Goal: Task Accomplishment & Management: Complete application form

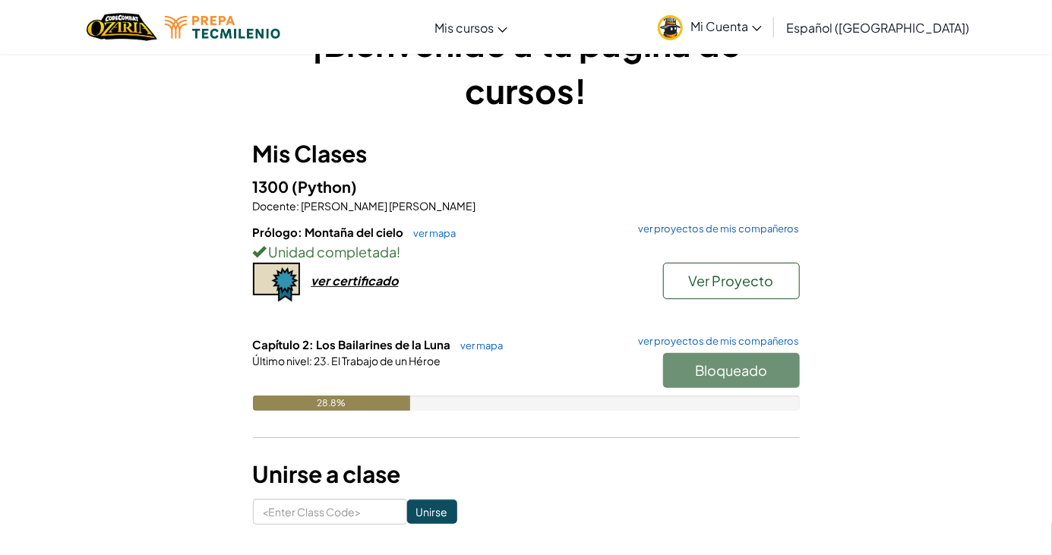
scroll to position [57, 0]
click at [489, 349] on link "ver mapa" at bounding box center [479, 345] width 50 height 12
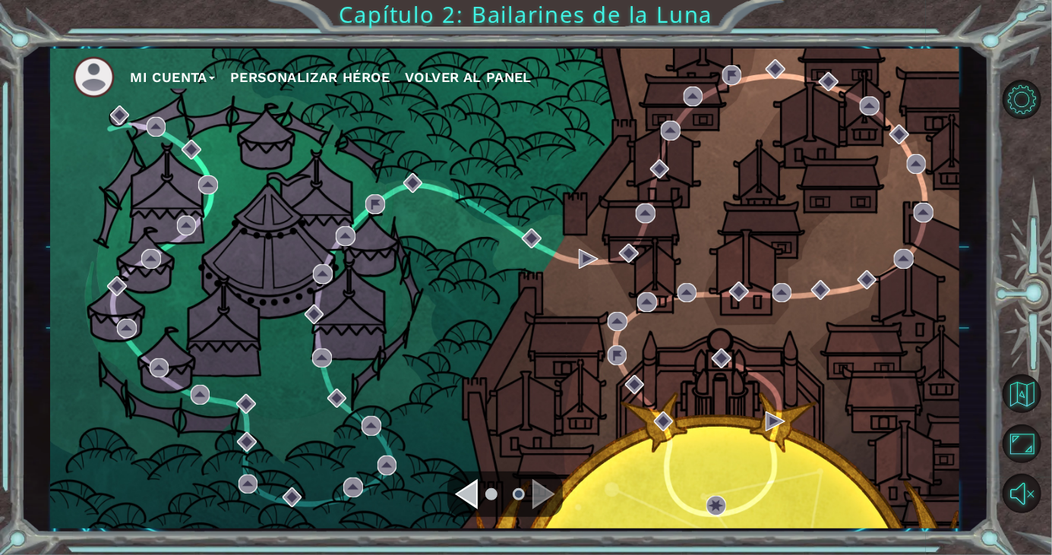
click at [476, 498] on div "Navigate to the previous page" at bounding box center [466, 494] width 23 height 30
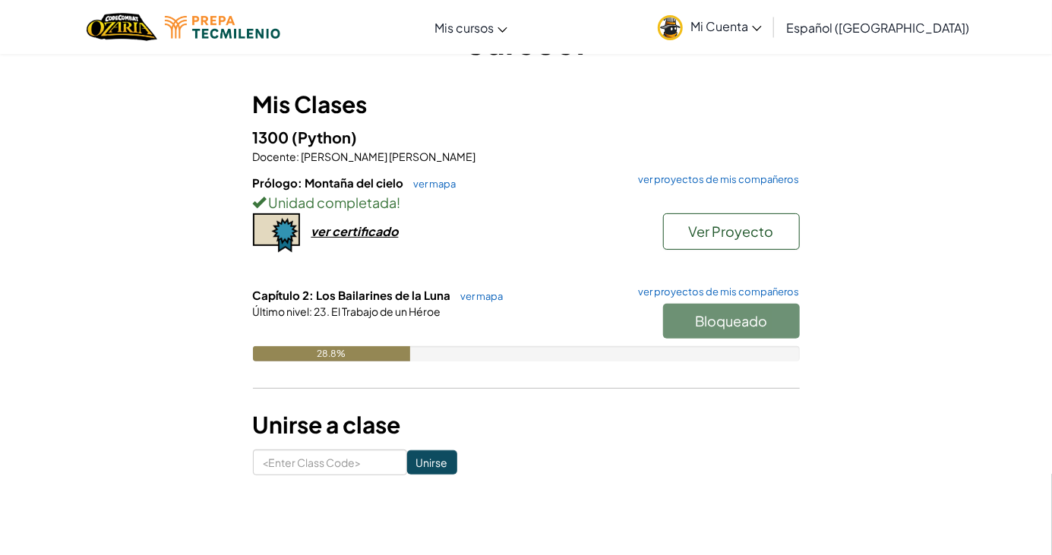
scroll to position [129, 0]
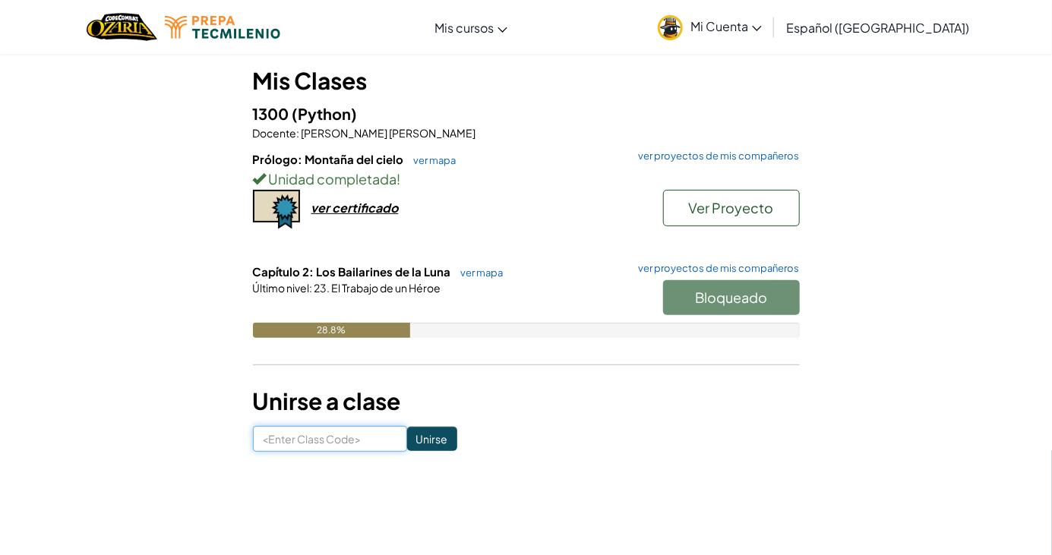
click at [302, 438] on input at bounding box center [330, 439] width 154 height 26
type input "TrueHandSad"
click at [436, 439] on input "Unirse" at bounding box center [432, 439] width 50 height 24
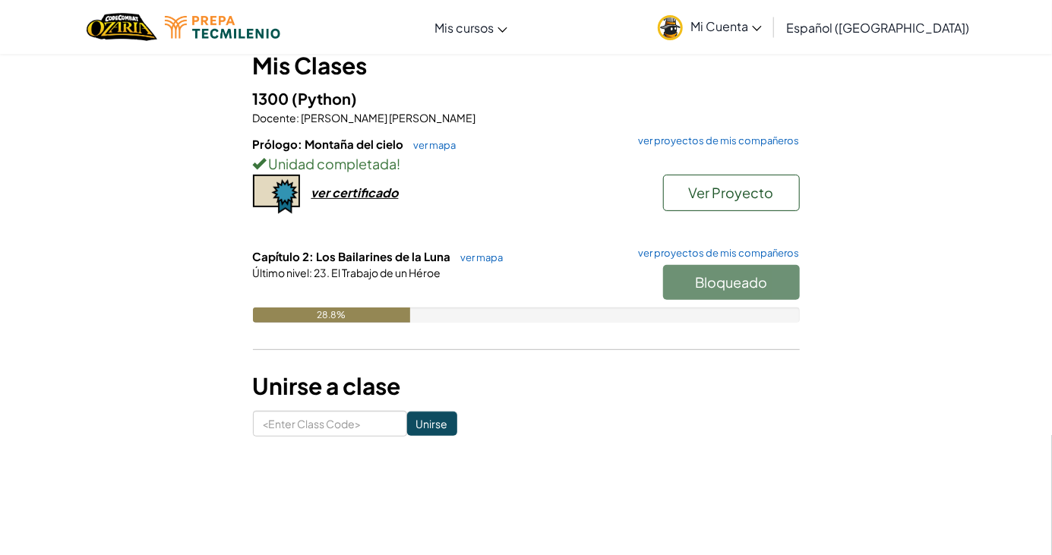
scroll to position [149, 0]
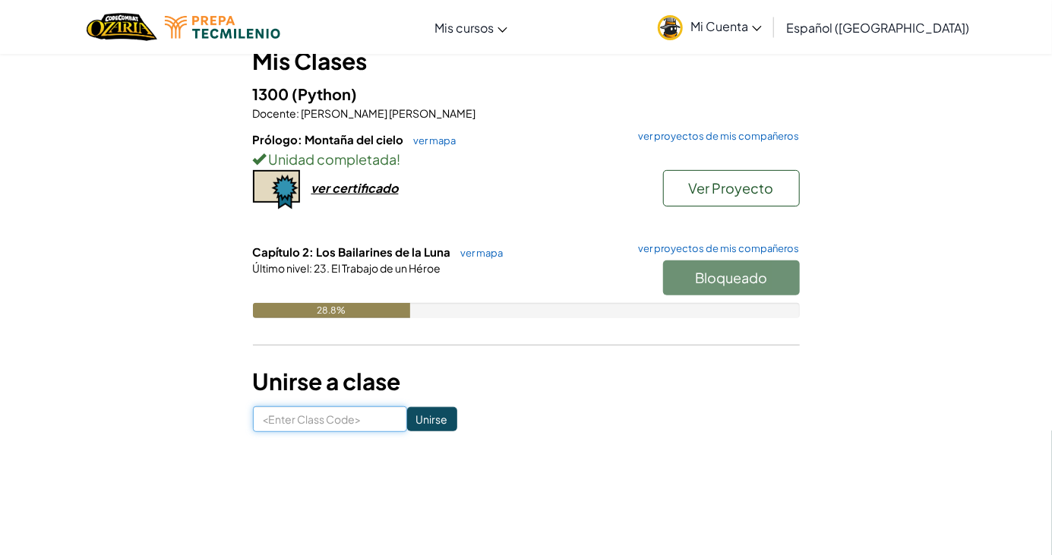
click at [365, 417] on input at bounding box center [330, 419] width 154 height 26
type input "TrueHandSad"
click at [438, 416] on input "Unirse" at bounding box center [432, 419] width 50 height 24
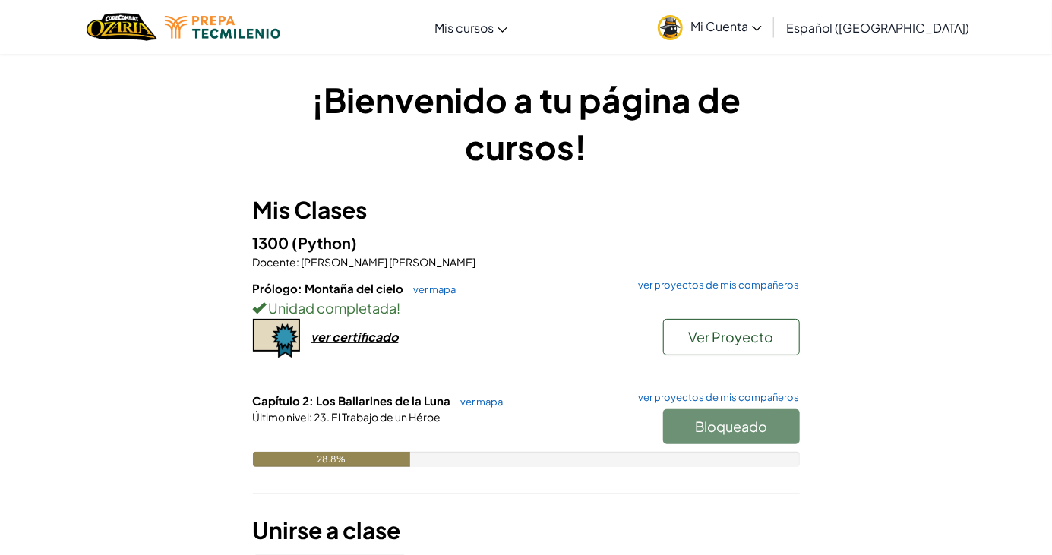
scroll to position [67, 0]
